Goal: Task Accomplishment & Management: Complete application form

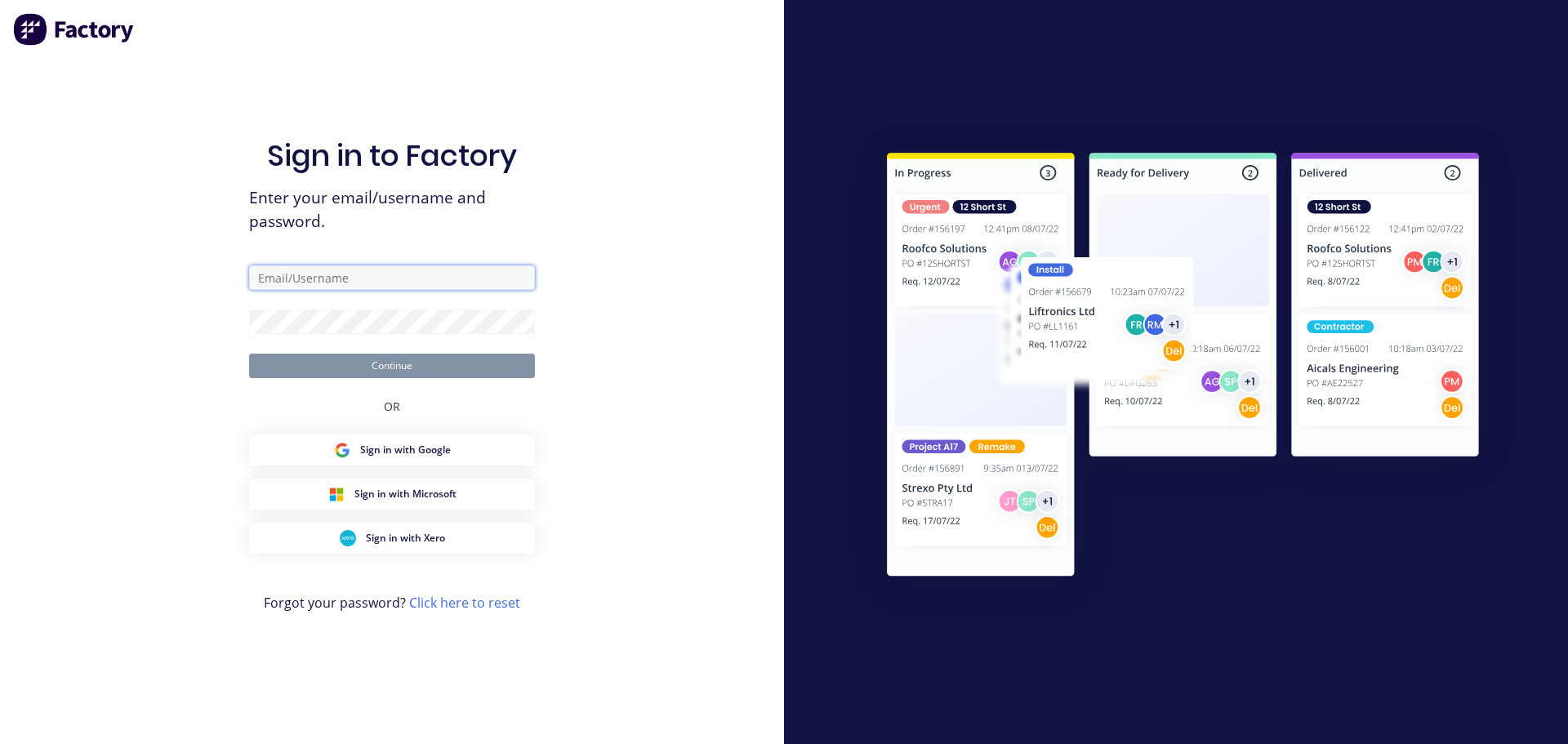
click at [299, 275] on input "text" at bounding box center [392, 277] width 286 height 25
type input "[EMAIL_ADDRESS][DOMAIN_NAME]"
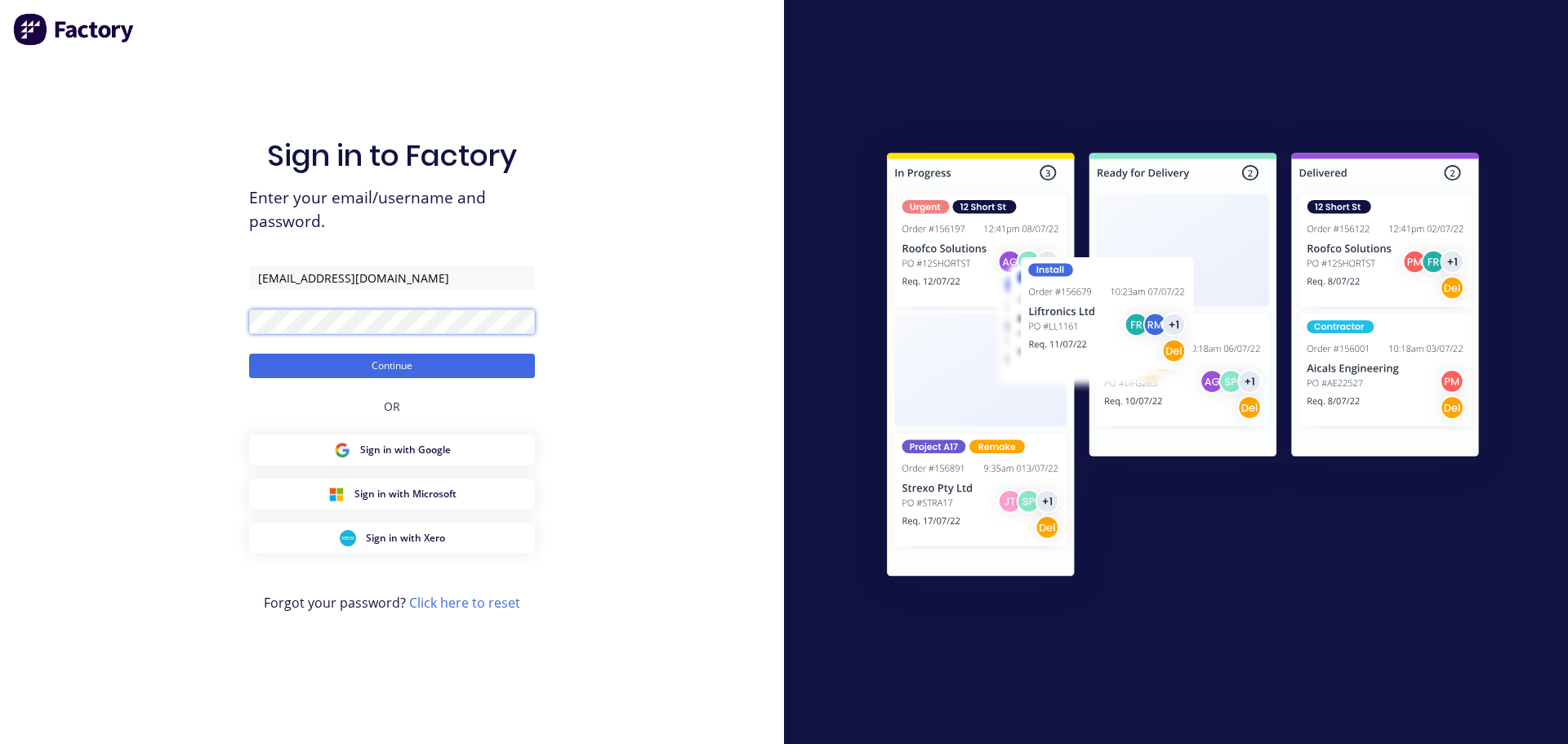
click at [249, 354] on button "Continue" at bounding box center [392, 366] width 286 height 25
